Goal: Information Seeking & Learning: Learn about a topic

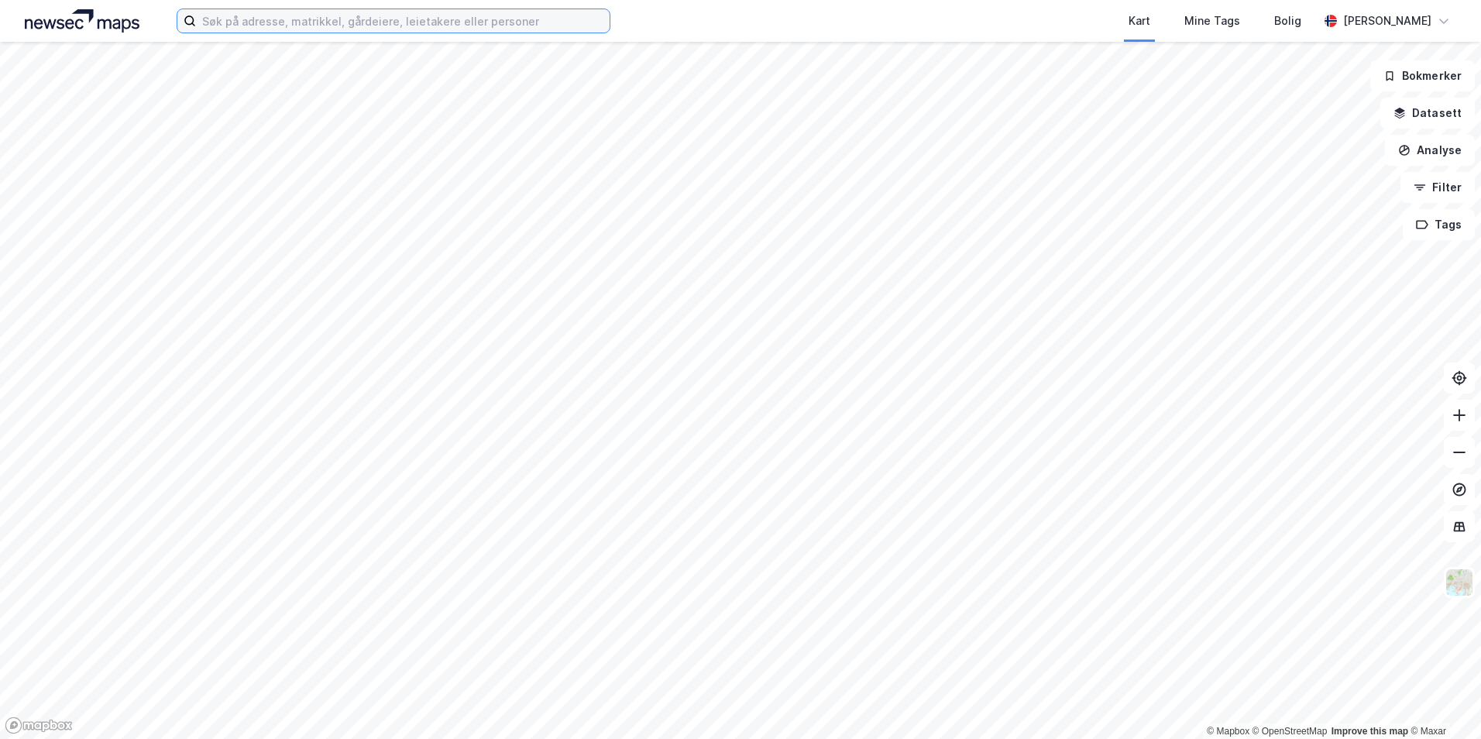
click at [283, 20] on input at bounding box center [403, 20] width 414 height 23
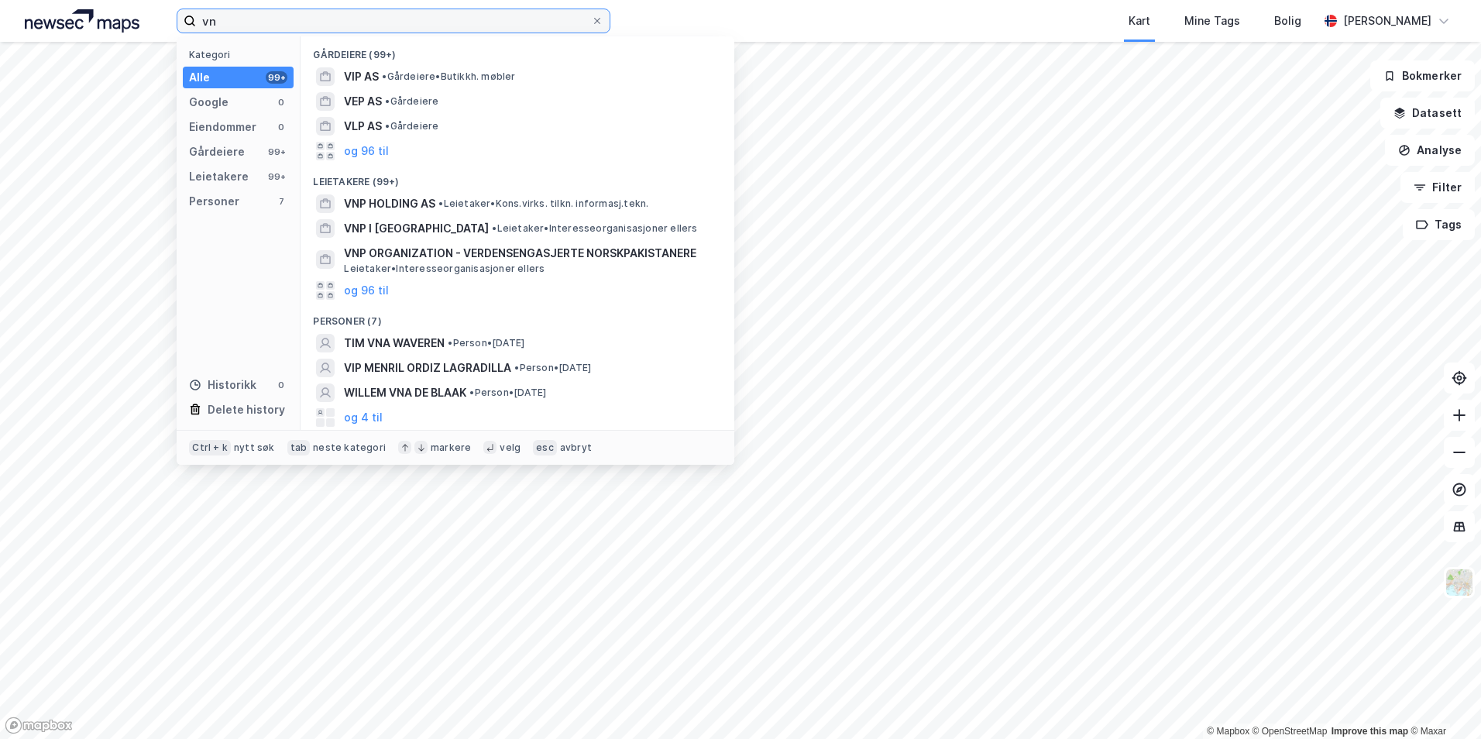
type input "v"
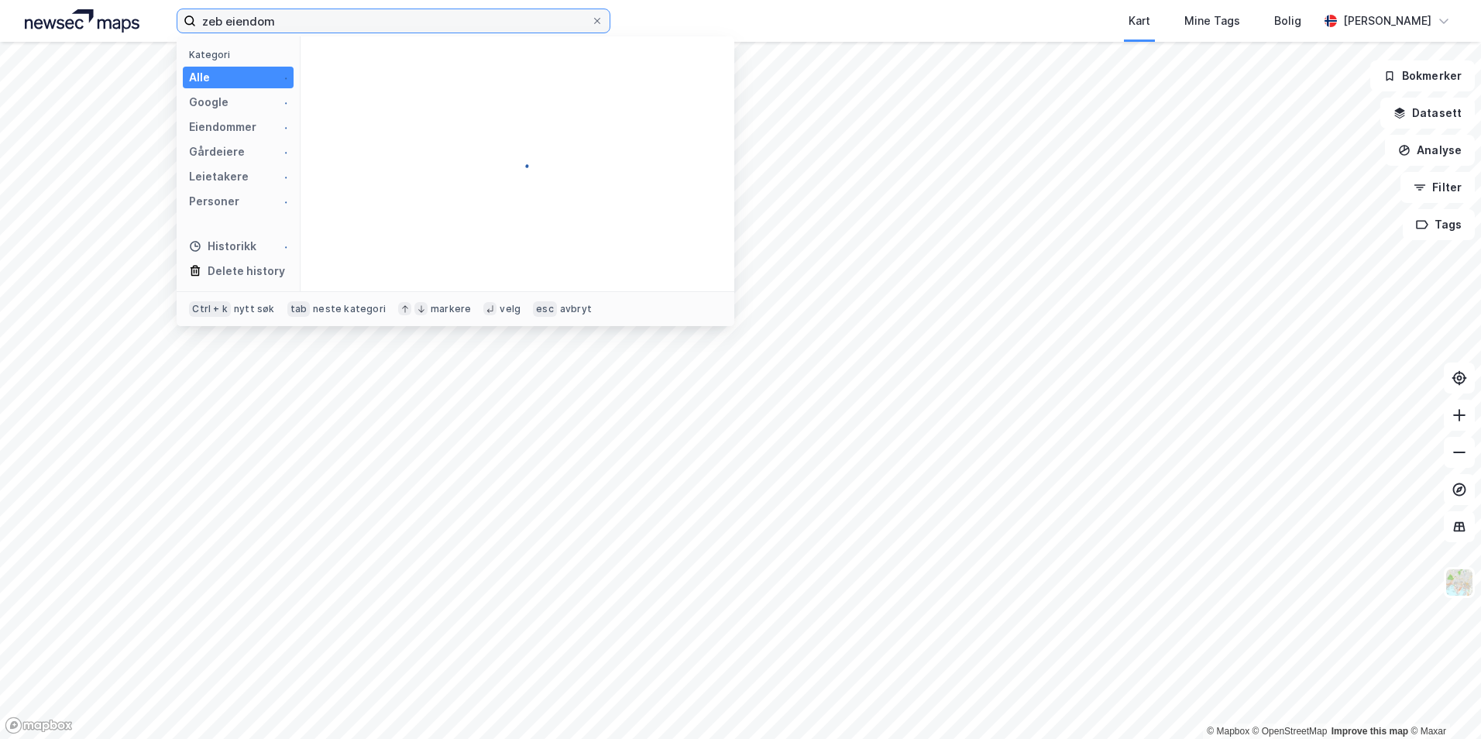
type input "zeb eiendom"
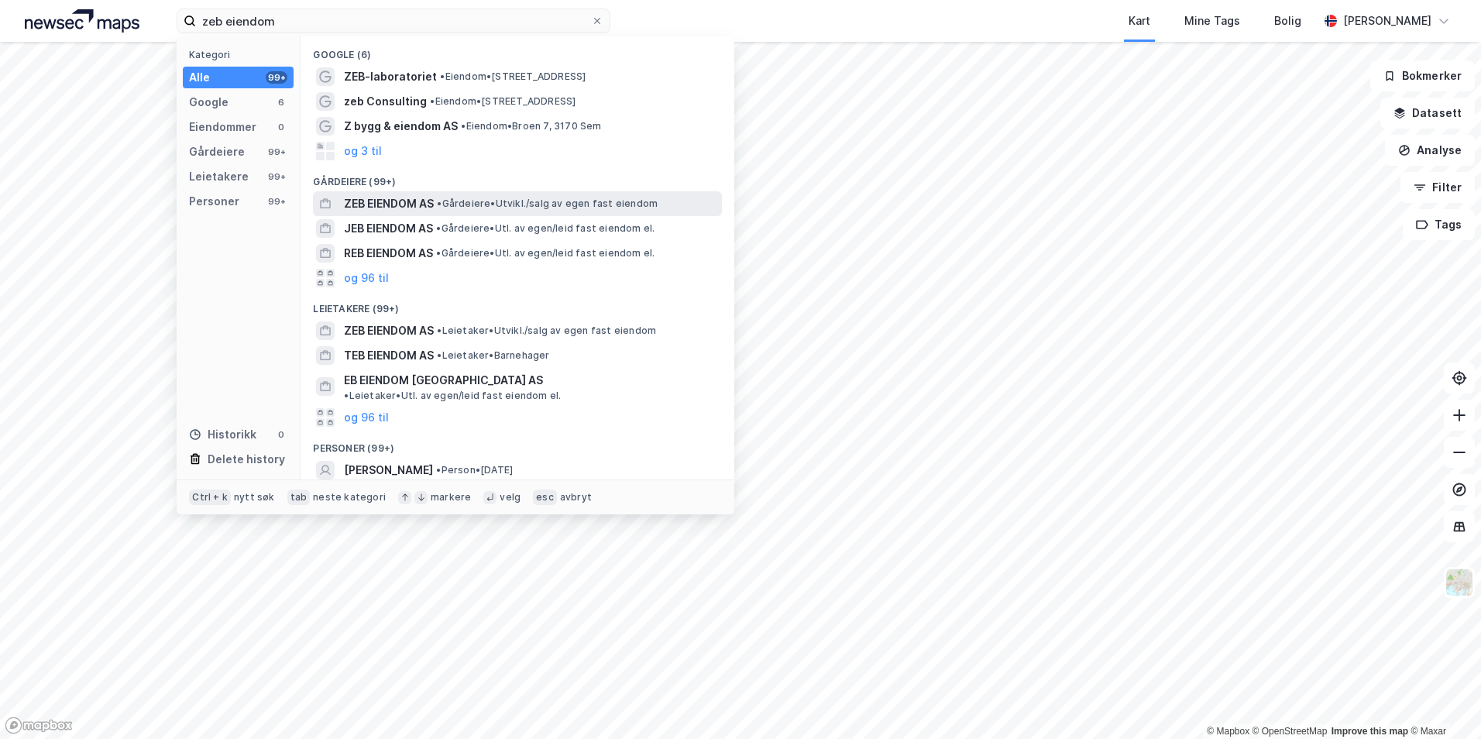
click at [400, 204] on span "ZEB EIENDOM AS" at bounding box center [389, 203] width 90 height 19
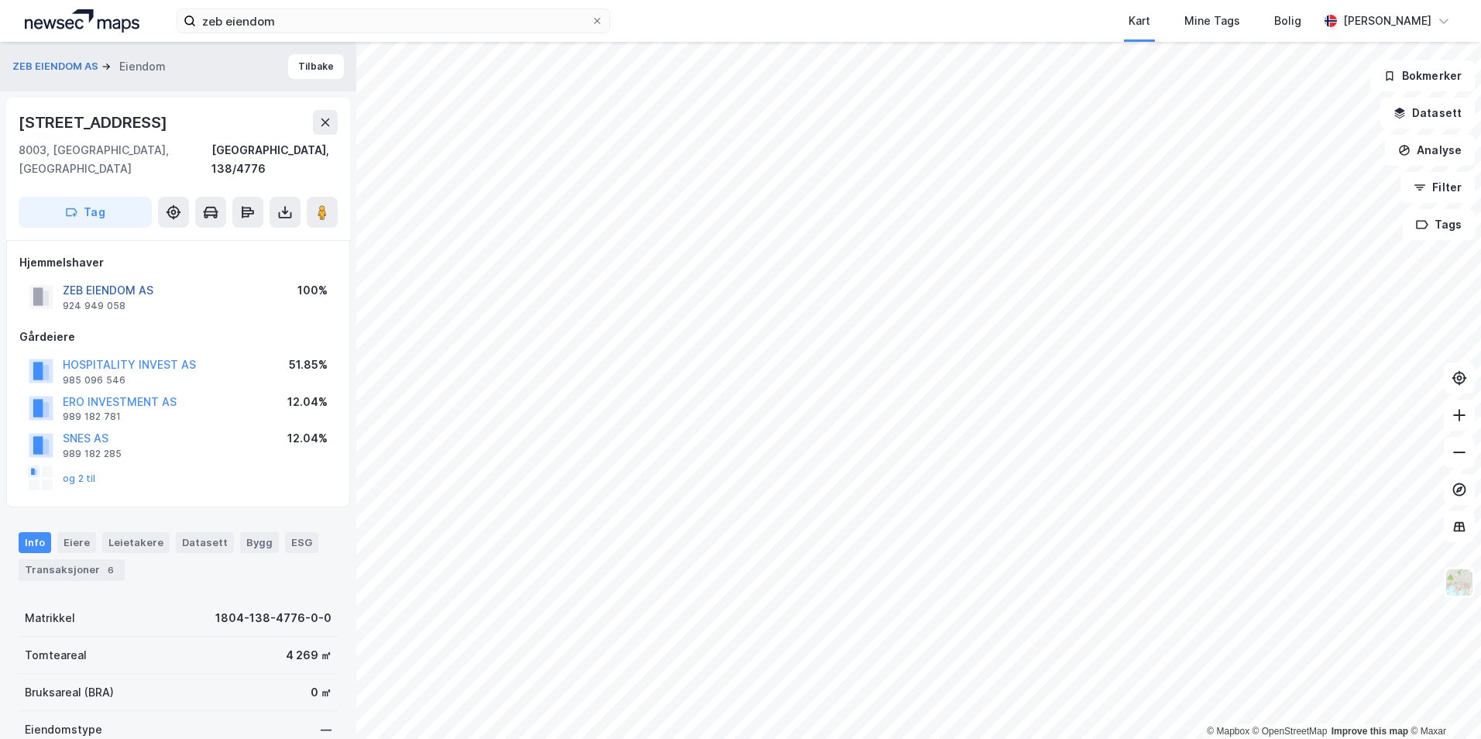
click at [0, 0] on button "ZEB EIENDOM AS" at bounding box center [0, 0] width 0 height 0
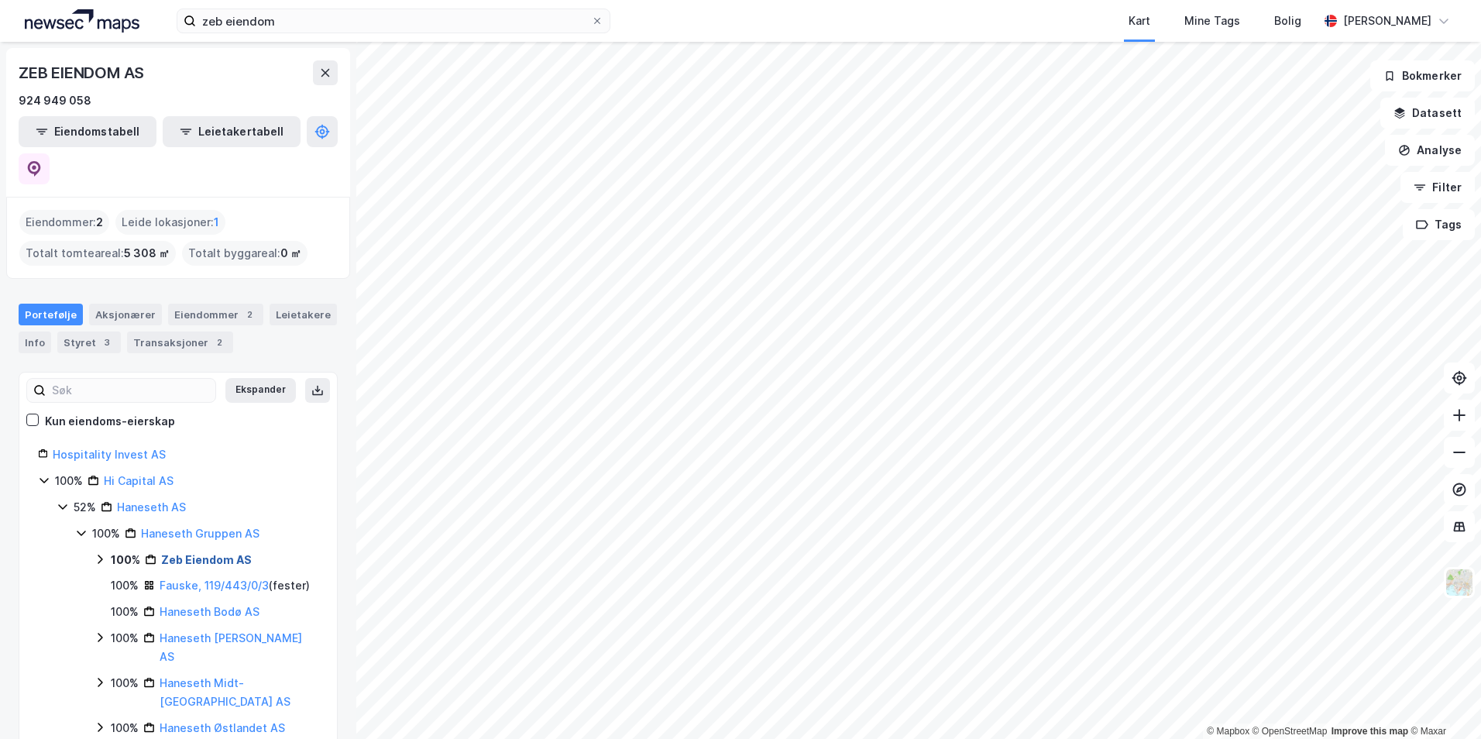
click at [199, 553] on link "Zeb Eiendom AS" at bounding box center [206, 559] width 91 height 13
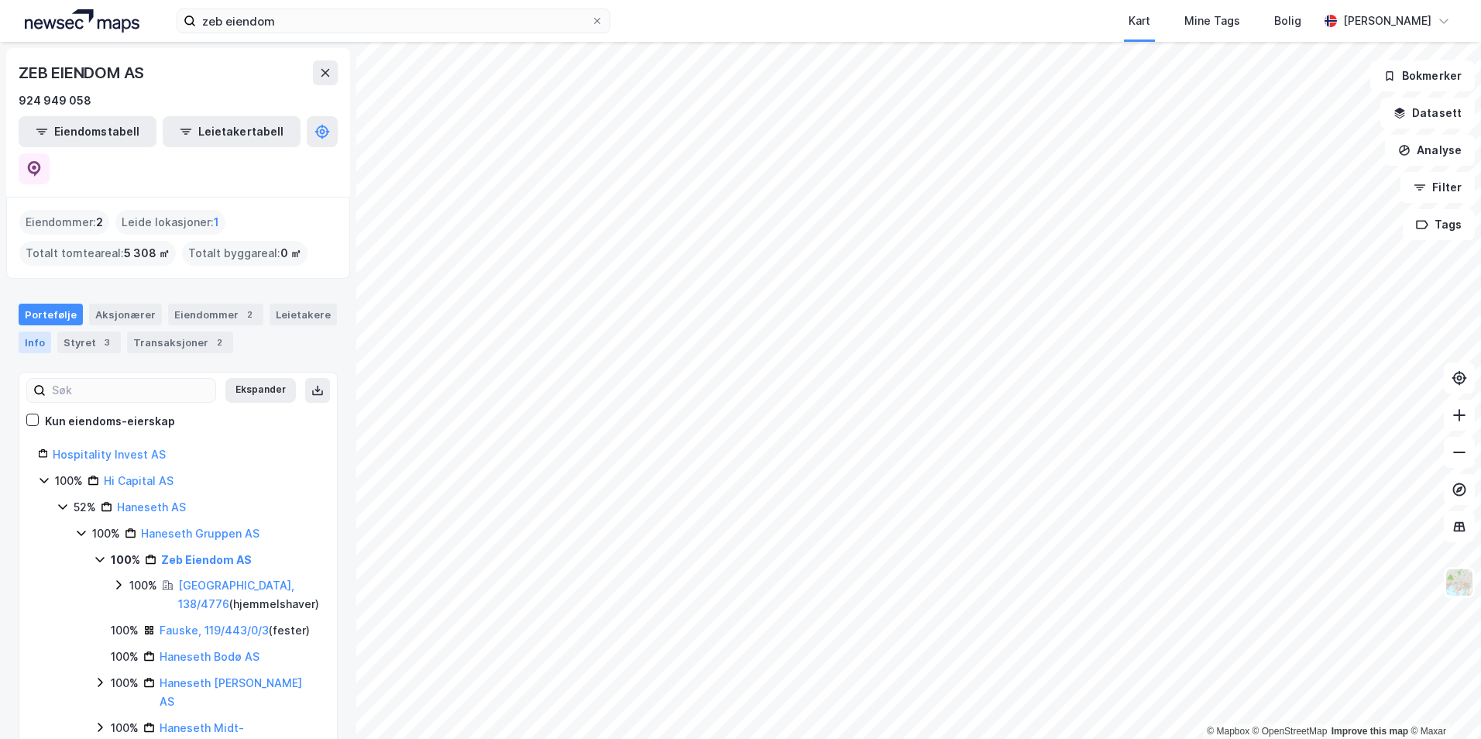
click at [33, 332] on div "Info" at bounding box center [35, 343] width 33 height 22
